Goal: Use online tool/utility: Utilize a website feature to perform a specific function

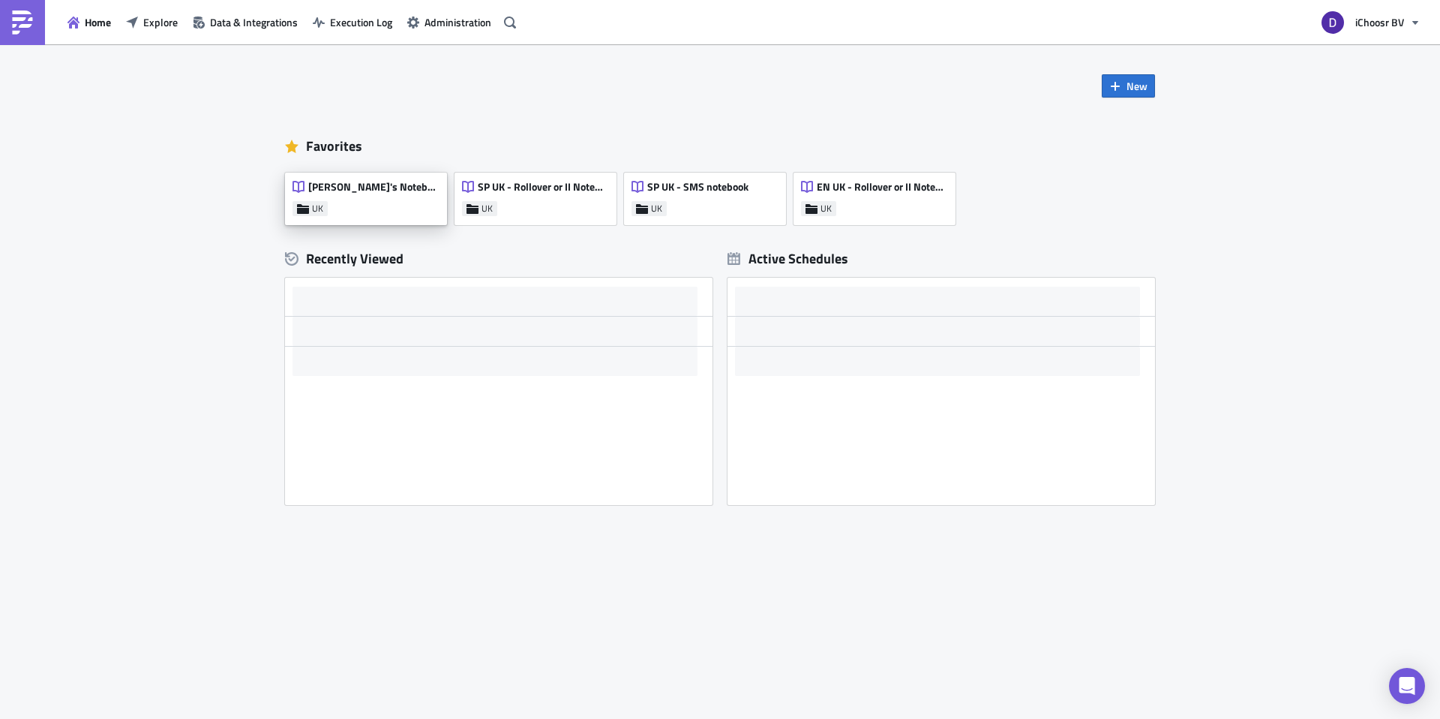
click at [370, 185] on span "[PERSON_NAME]'s Notebook" at bounding box center [373, 187] width 131 height 14
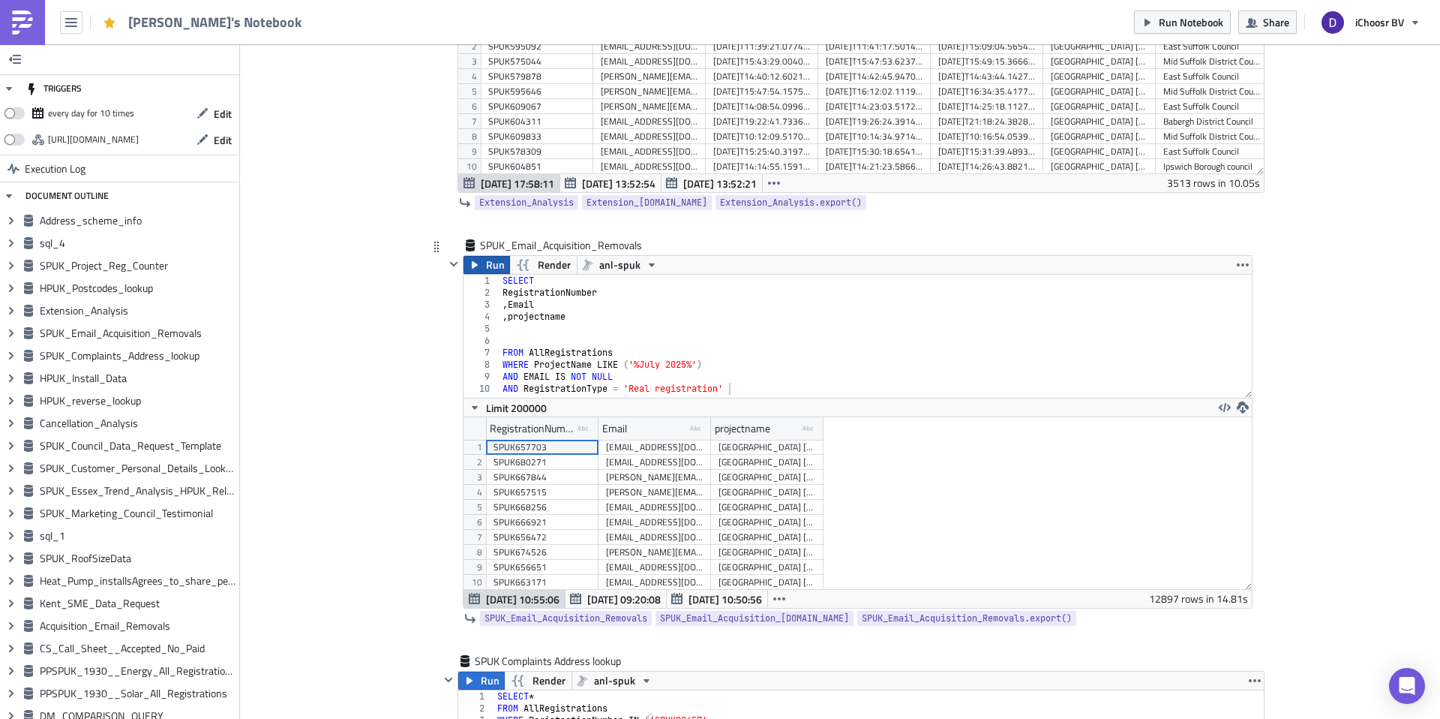
click at [495, 267] on span "Run" at bounding box center [495, 265] width 19 height 18
click at [1243, 404] on icon "button" at bounding box center [1243, 407] width 12 height 12
click at [1256, 356] on div "CSV" at bounding box center [1301, 349] width 117 height 15
click at [1246, 407] on icon "button" at bounding box center [1243, 407] width 12 height 12
click at [1263, 352] on div "CSV" at bounding box center [1301, 349] width 117 height 15
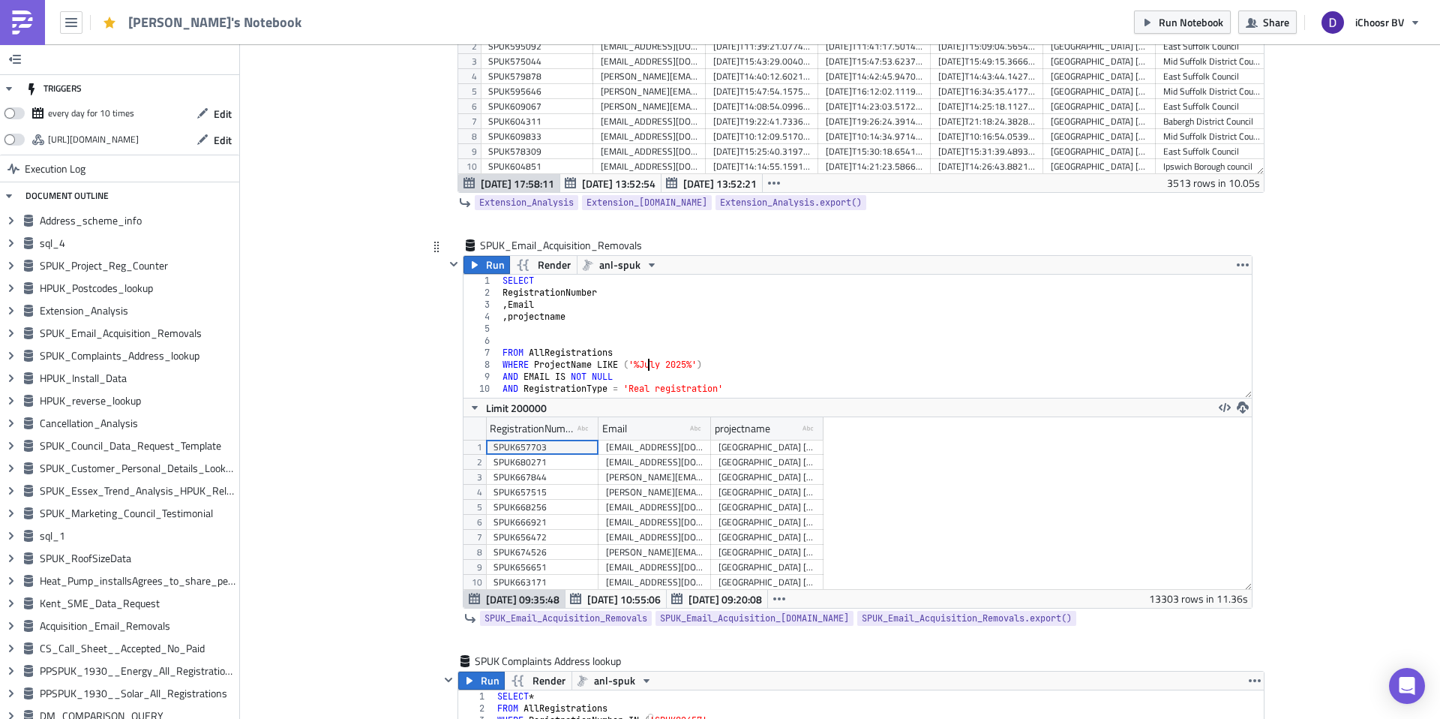
click at [649, 362] on div "SELECT RegistrationNumber , Email , projectname FROM AllRegistrations WHERE Pro…" at bounding box center [876, 348] width 752 height 147
type textarea "WHERE ProjectName LIKE ('%September 2025%')"
click at [496, 271] on span "Run" at bounding box center [495, 265] width 19 height 18
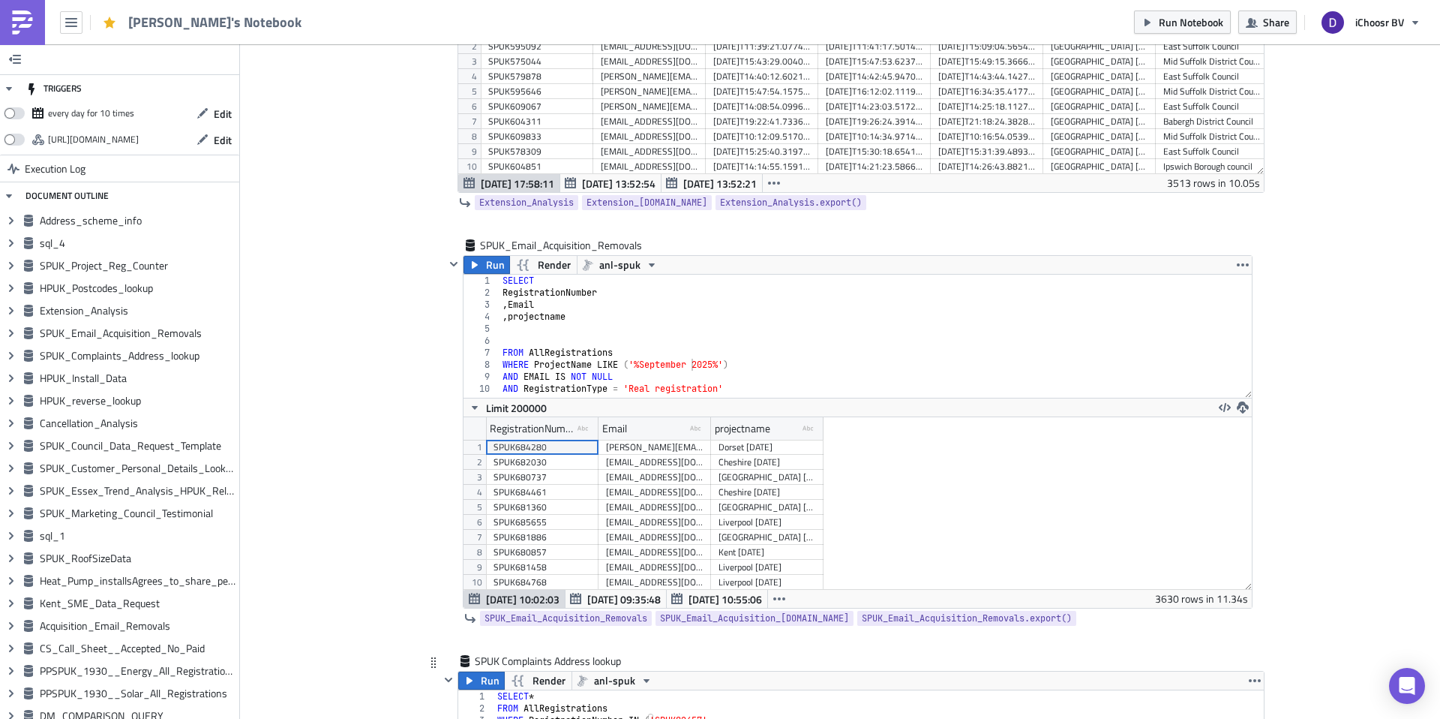
scroll to position [172, 788]
click at [1245, 408] on icon "button" at bounding box center [1243, 407] width 12 height 12
click at [1270, 355] on div "CSV" at bounding box center [1301, 349] width 117 height 15
